Goal: Information Seeking & Learning: Find specific page/section

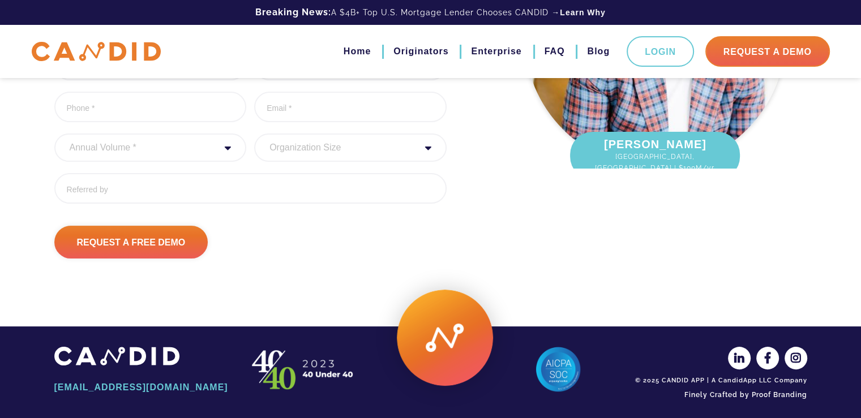
click at [477, 134] on div "See Why top 1% LO’s Rely On CANDID. First Name * 0 of 1000 max characters Last …" at bounding box center [270, 80] width 449 height 357
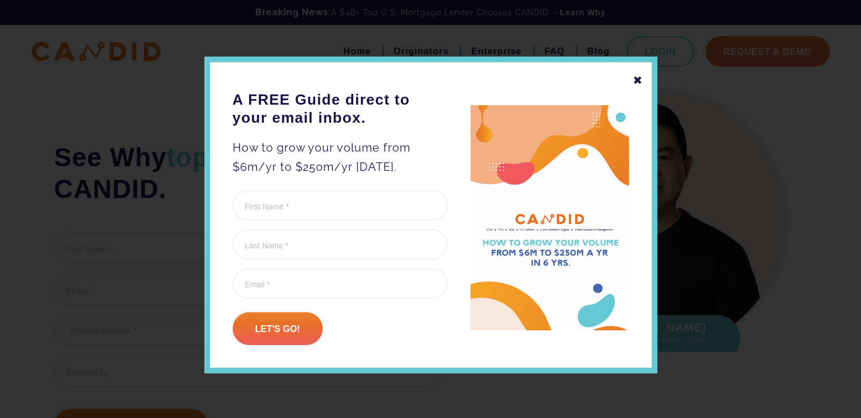
click at [633, 82] on div "✖" at bounding box center [638, 80] width 10 height 19
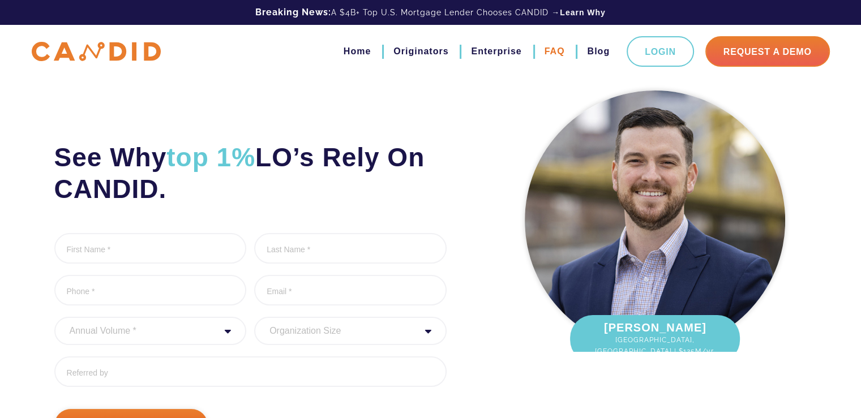
click at [562, 48] on link "FAQ" at bounding box center [555, 51] width 20 height 19
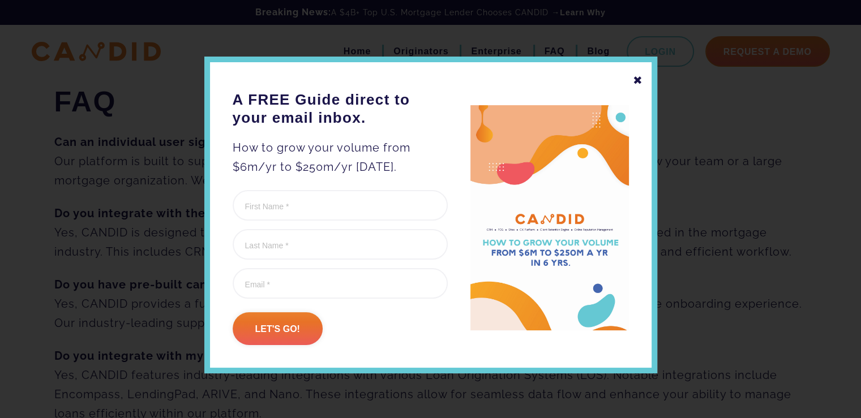
click at [635, 78] on div "✖" at bounding box center [638, 80] width 10 height 19
